Goal: Information Seeking & Learning: Find specific page/section

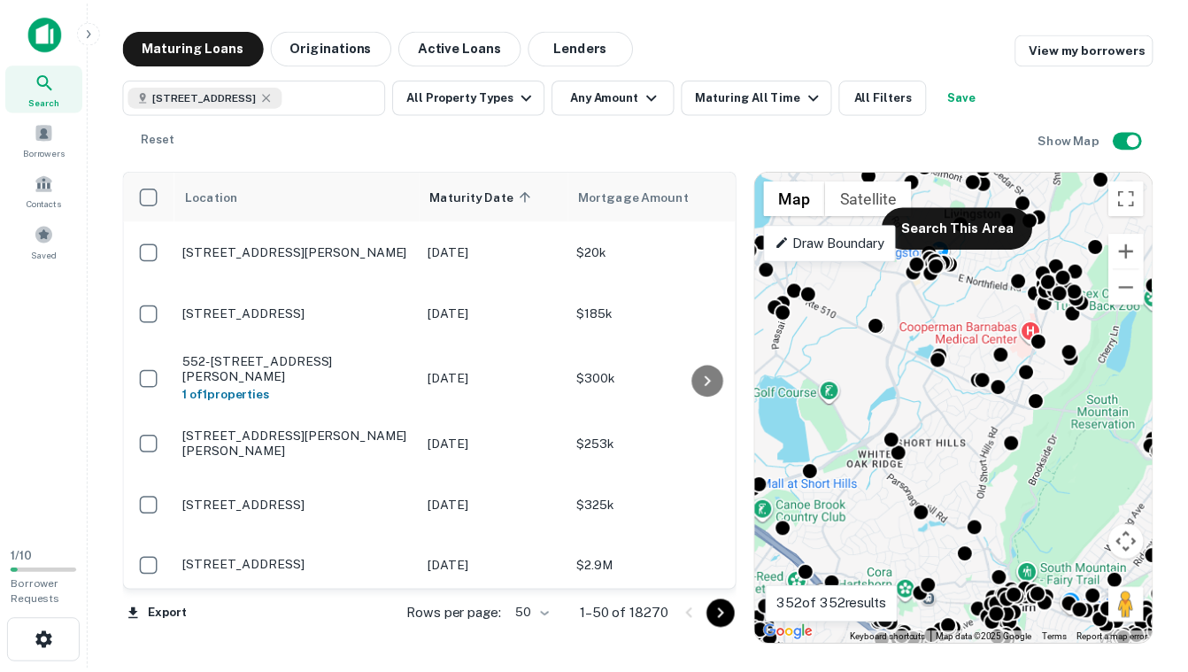
scroll to position [2412, 0]
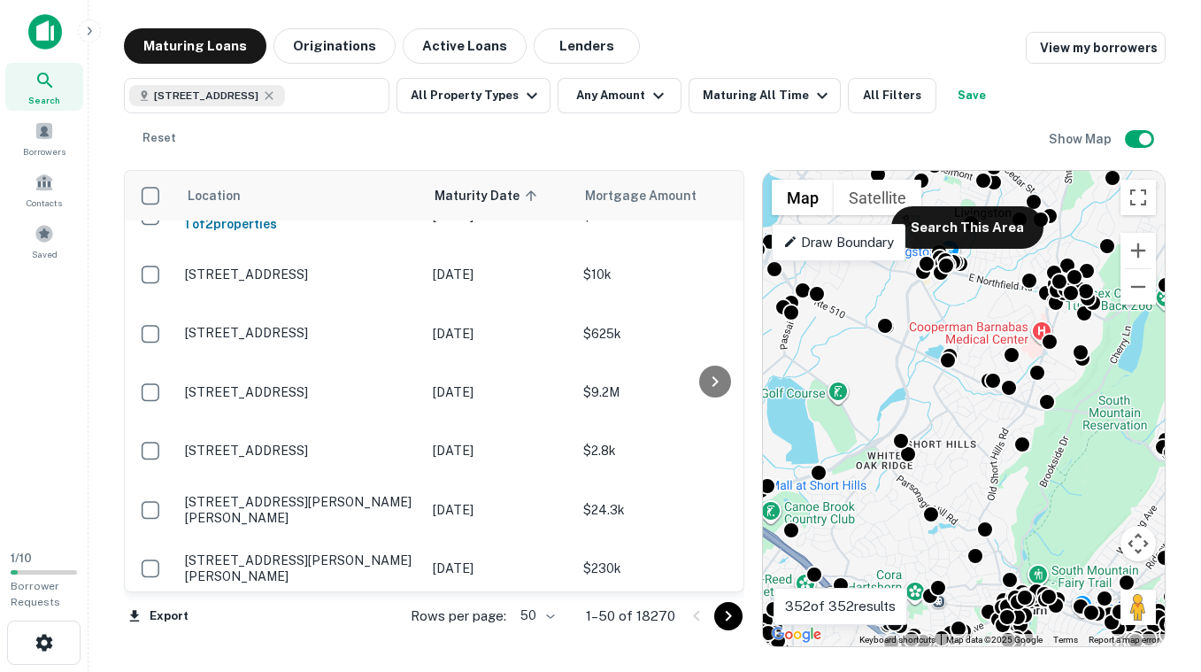
click at [56, 76] on div "Search" at bounding box center [44, 87] width 78 height 48
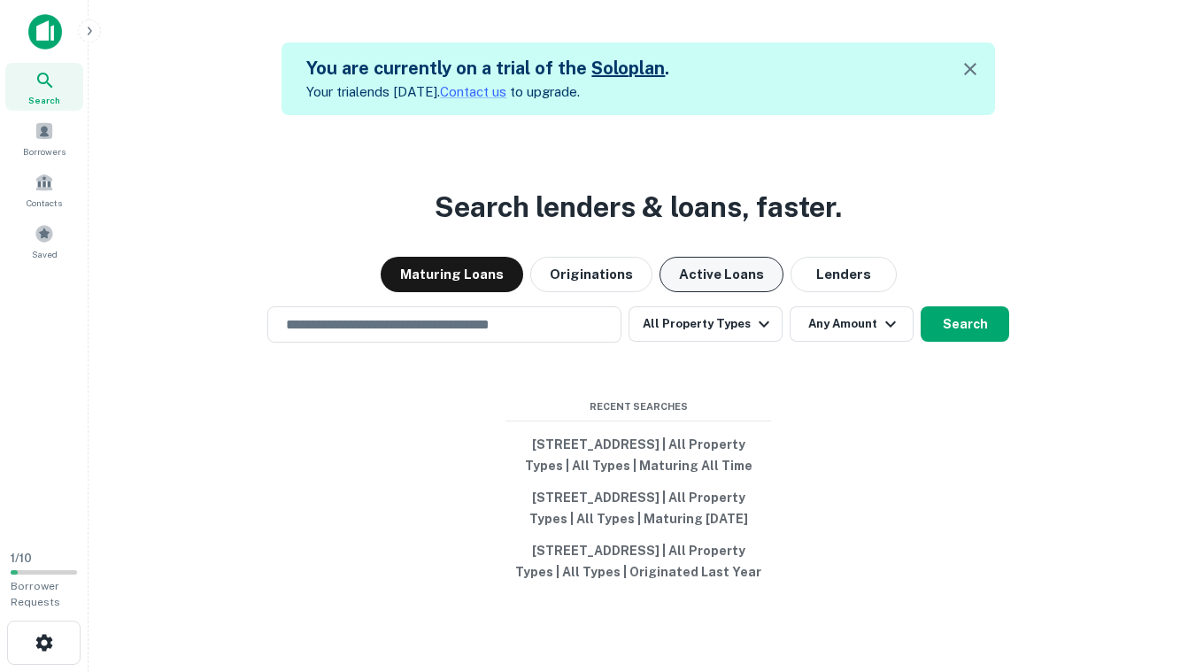
click at [721, 257] on button "Active Loans" at bounding box center [721, 274] width 124 height 35
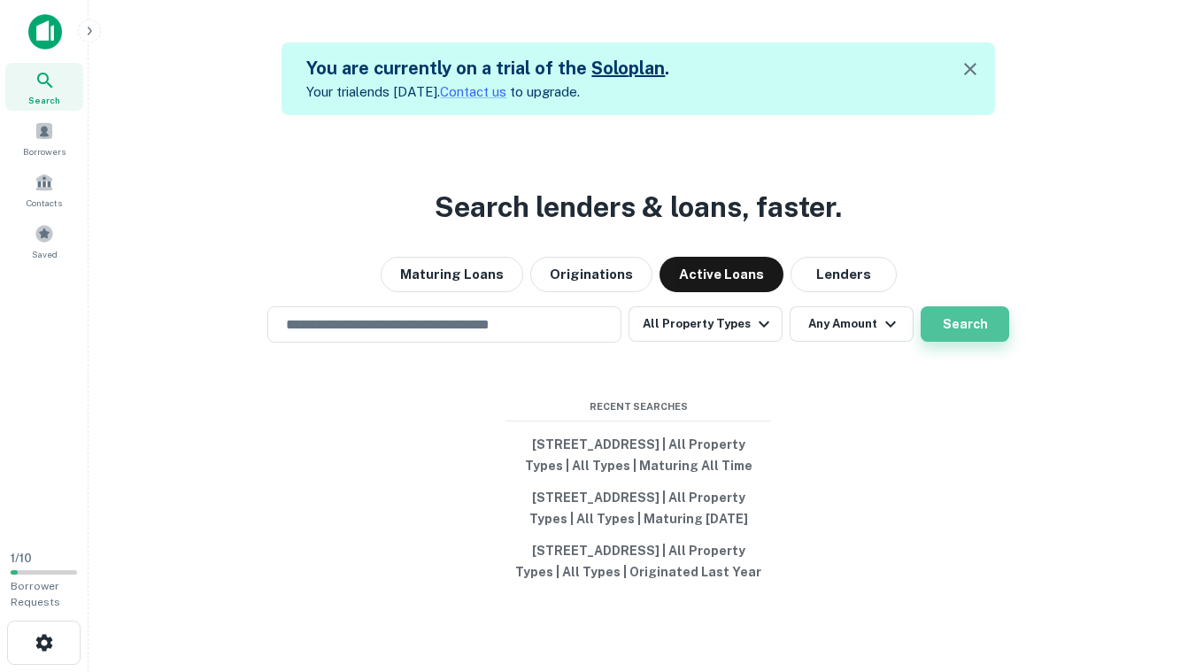
click at [950, 306] on button "Search" at bounding box center [965, 323] width 89 height 35
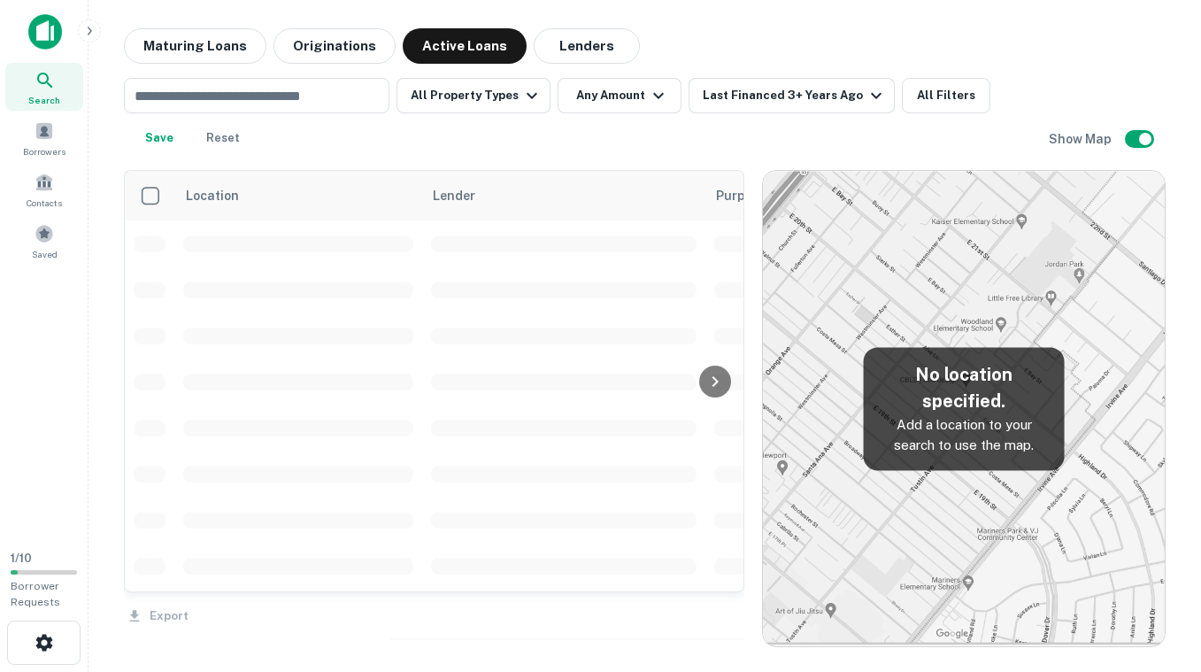
scroll to position [2412, 0]
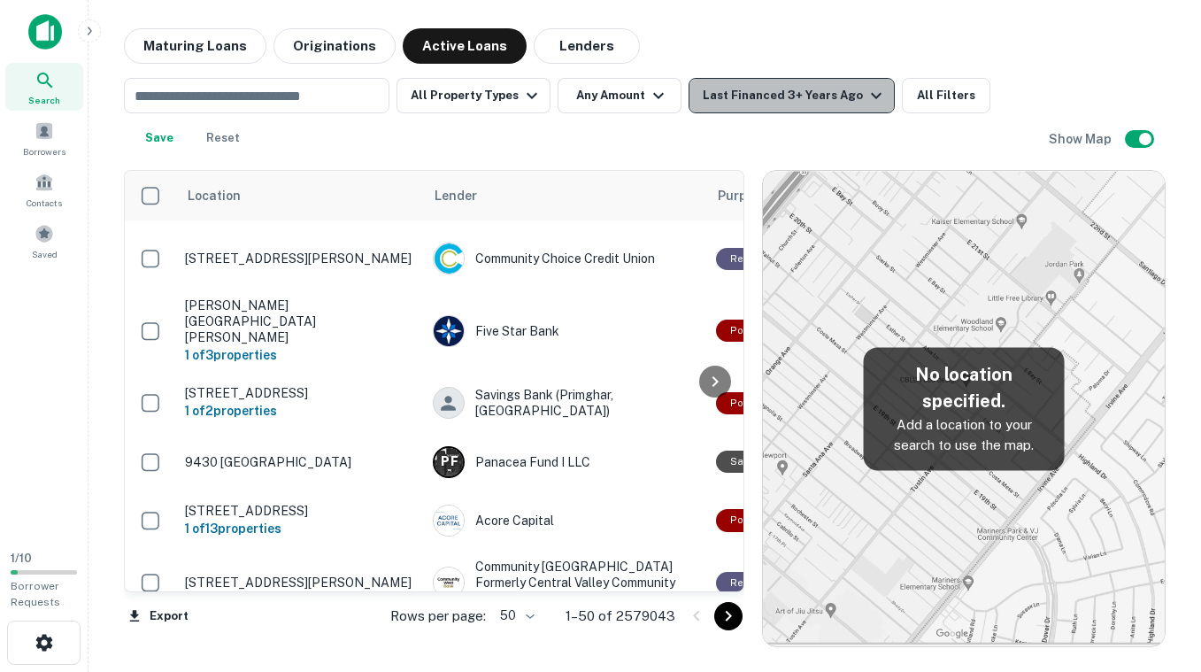
drag, startPoint x: 878, startPoint y: 305, endPoint x: 802, endPoint y: 103, distance: 215.7
click at [802, 103] on div "Last Financed 3+ Years Ago" at bounding box center [795, 95] width 184 height 21
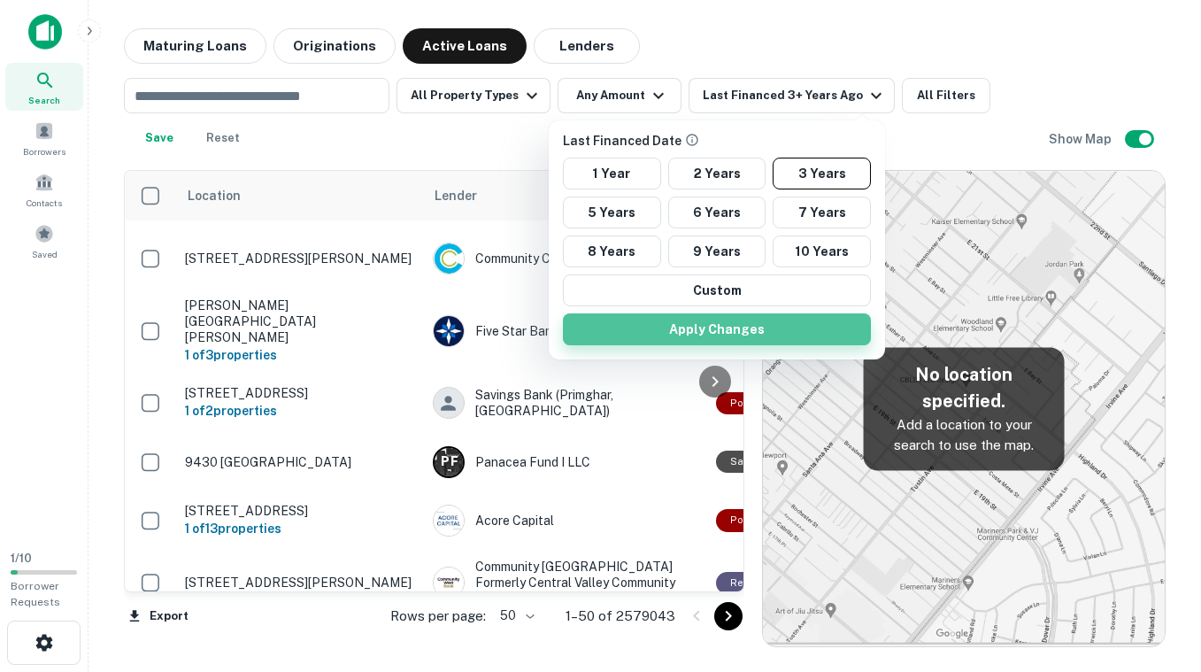
click at [706, 324] on button "Apply Changes" at bounding box center [717, 329] width 308 height 32
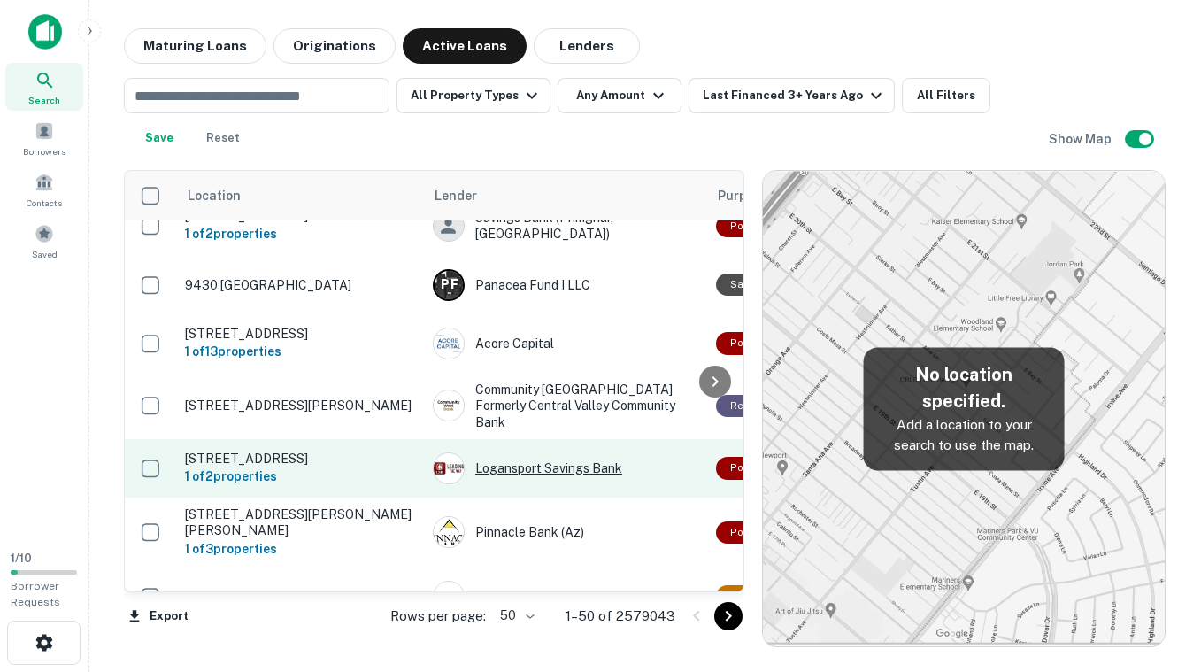
scroll to position [2627, 0]
